Goal: Transaction & Acquisition: Obtain resource

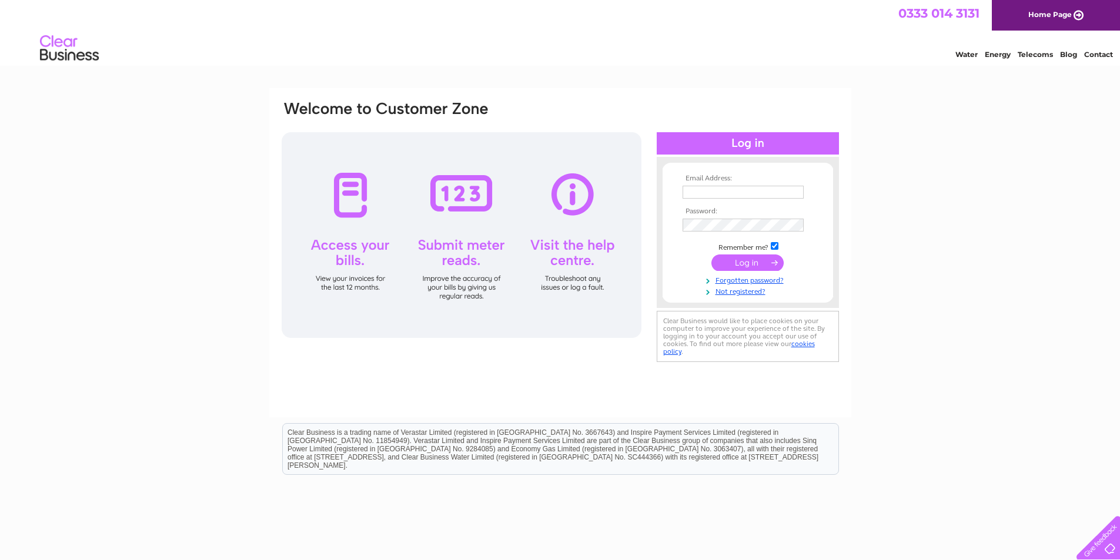
type input "mackengineering@btconnect.com"
click at [753, 258] on input "submit" at bounding box center [747, 263] width 72 height 16
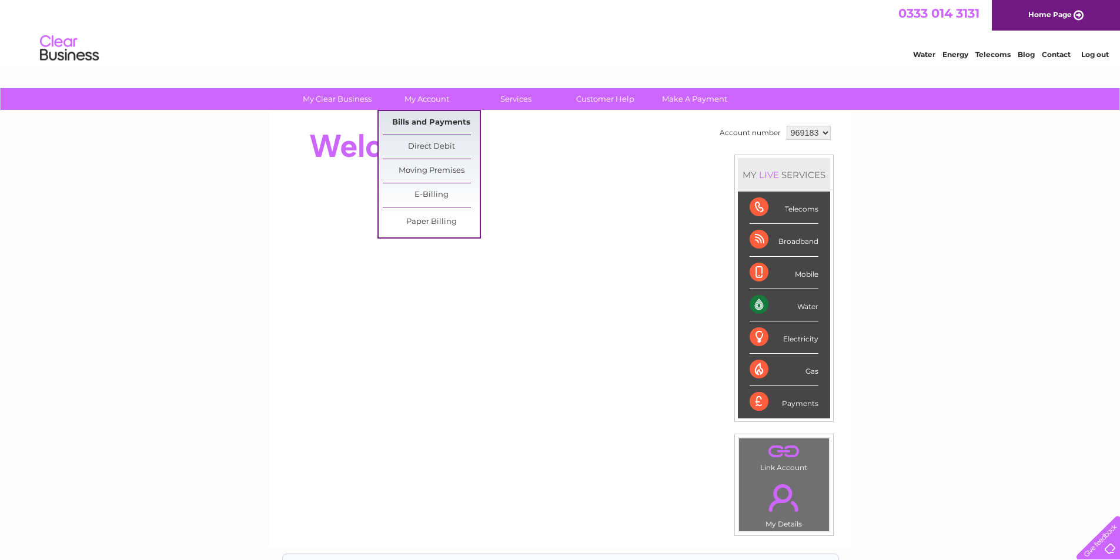
click at [419, 119] on link "Bills and Payments" at bounding box center [431, 123] width 97 height 24
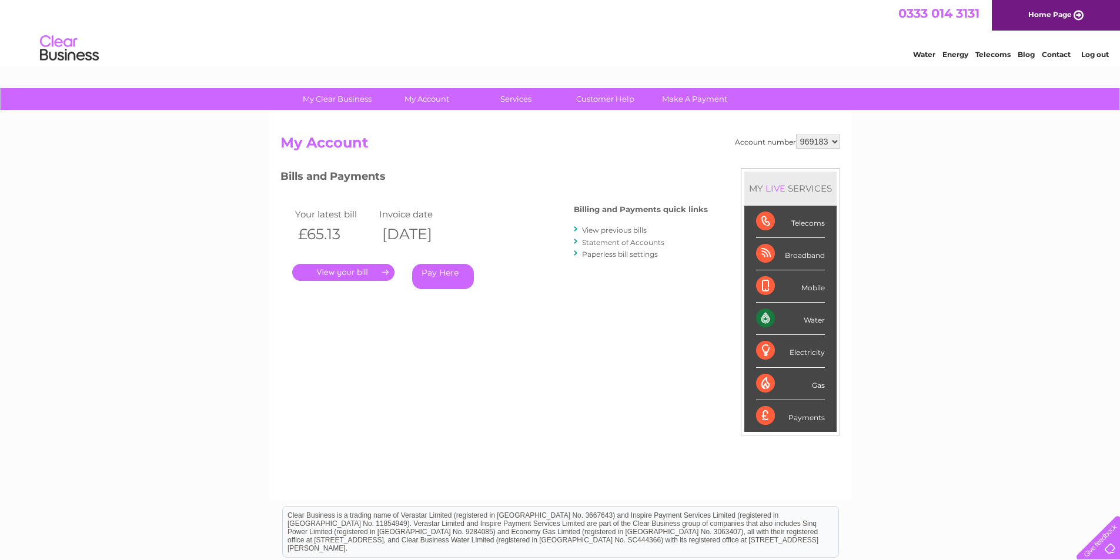
click at [354, 273] on link "." at bounding box center [343, 272] width 102 height 17
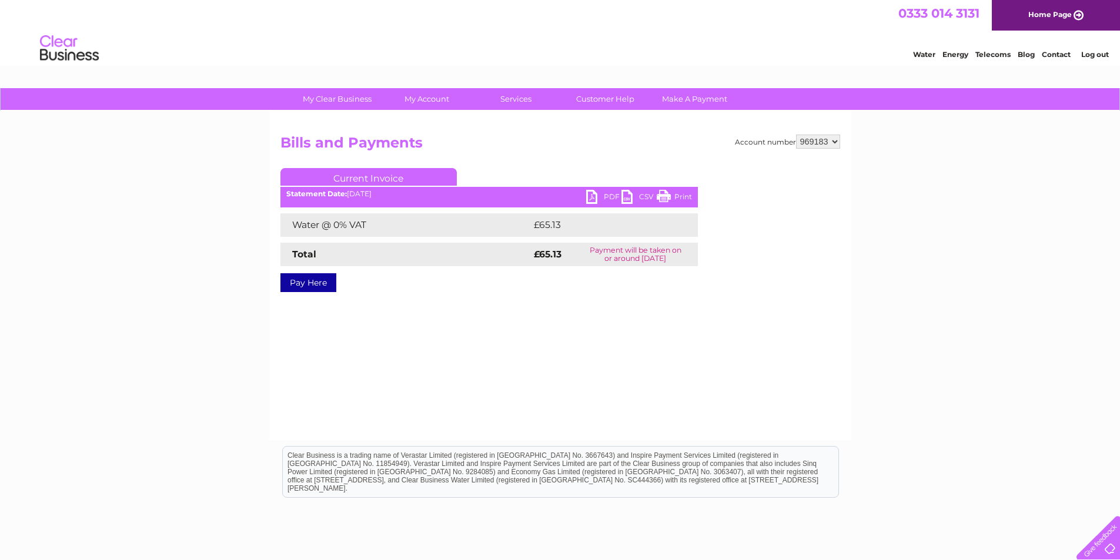
click at [604, 194] on link "PDF" at bounding box center [603, 198] width 35 height 17
click at [1096, 53] on link "Log out" at bounding box center [1095, 54] width 28 height 9
